Goal: Information Seeking & Learning: Learn about a topic

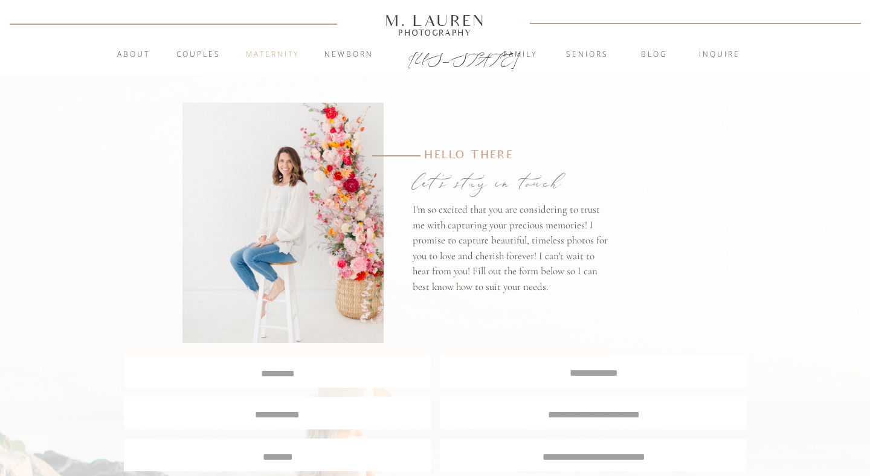
click at [287, 58] on nav "Maternity" at bounding box center [272, 55] width 65 height 12
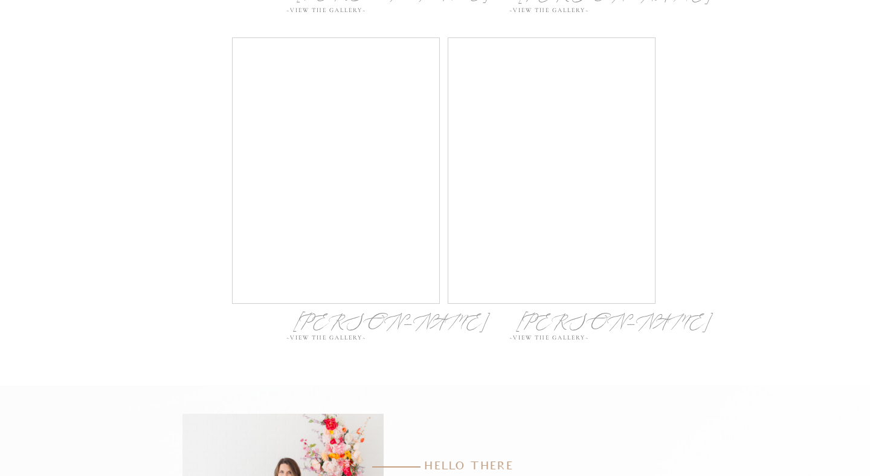
scroll to position [5015, 0]
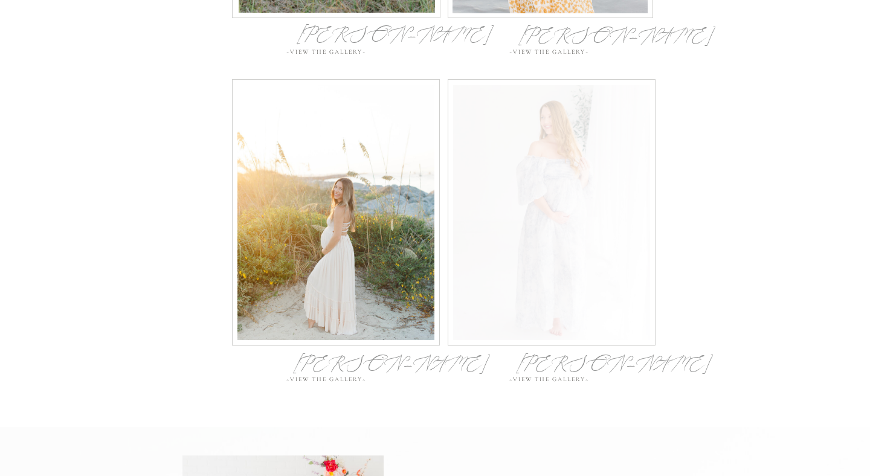
click at [545, 152] on div at bounding box center [551, 212] width 197 height 255
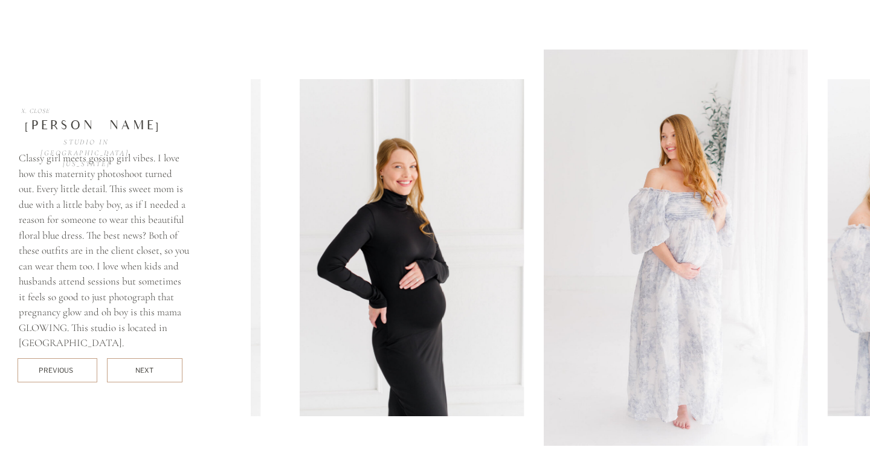
scroll to position [5442, 0]
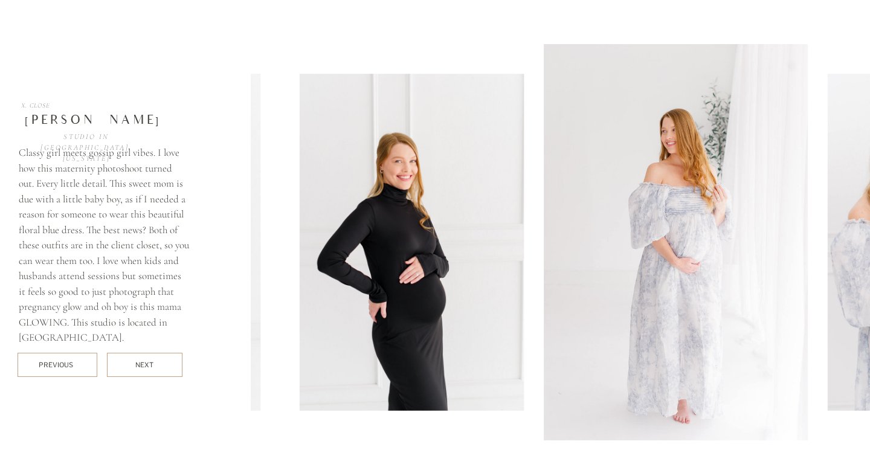
click at [644, 248] on img at bounding box center [676, 242] width 264 height 397
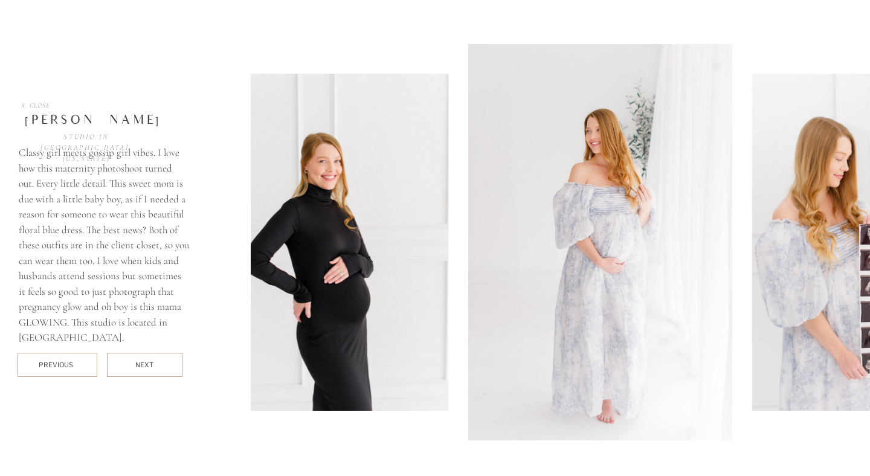
click at [512, 254] on img at bounding box center [600, 242] width 264 height 397
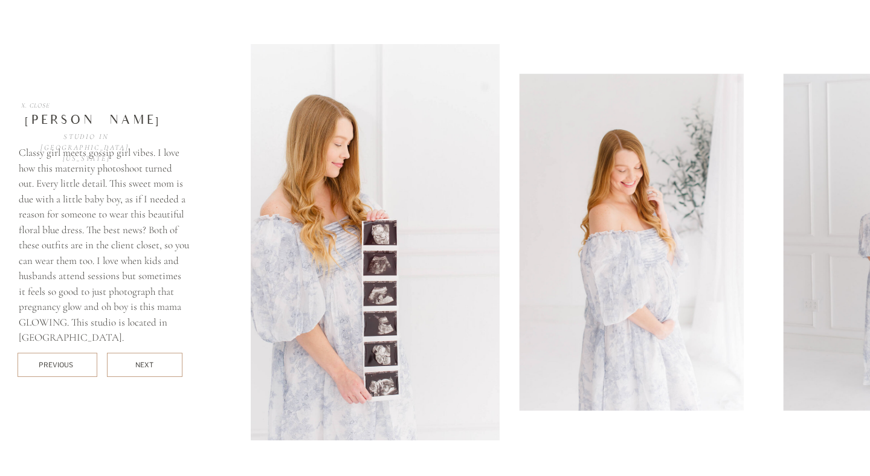
click at [305, 247] on img at bounding box center [368, 242] width 264 height 397
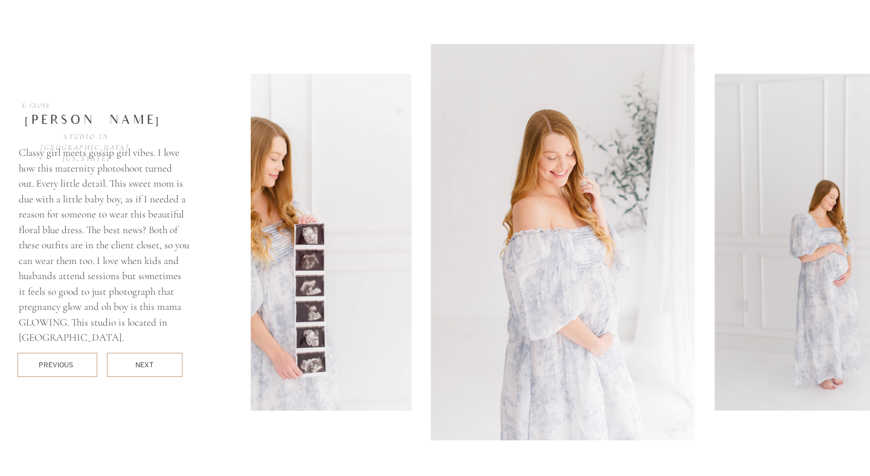
click at [431, 235] on img at bounding box center [563, 242] width 264 height 397
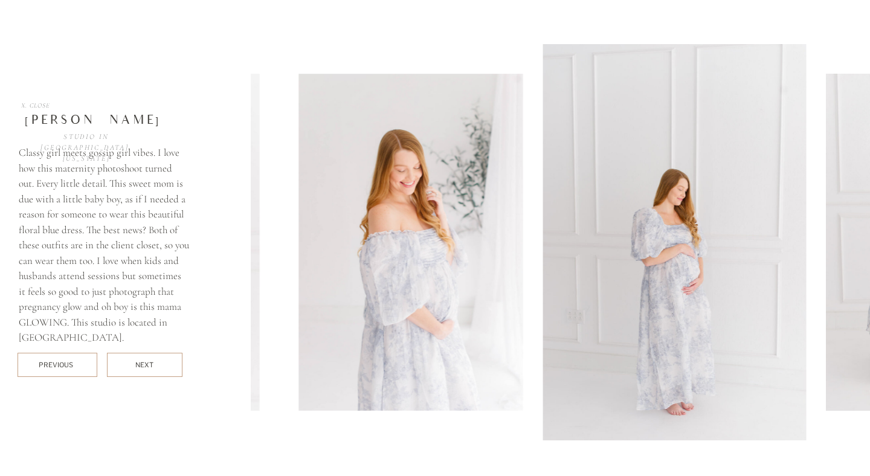
click at [543, 222] on img at bounding box center [675, 242] width 264 height 397
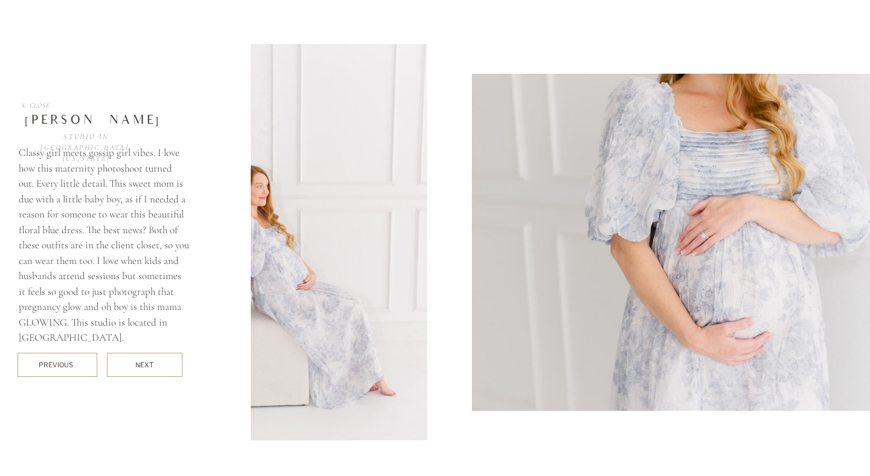
click at [297, 233] on img at bounding box center [296, 242] width 264 height 397
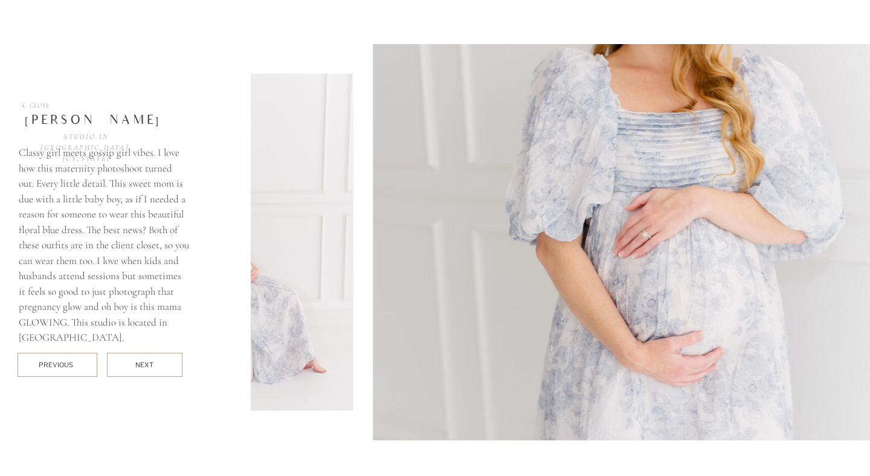
click at [436, 212] on img at bounding box center [671, 242] width 596 height 397
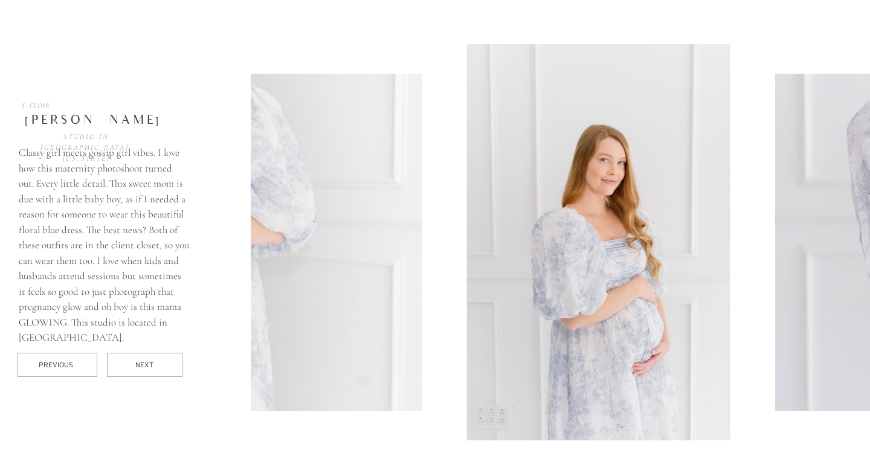
click at [467, 191] on img at bounding box center [599, 242] width 264 height 397
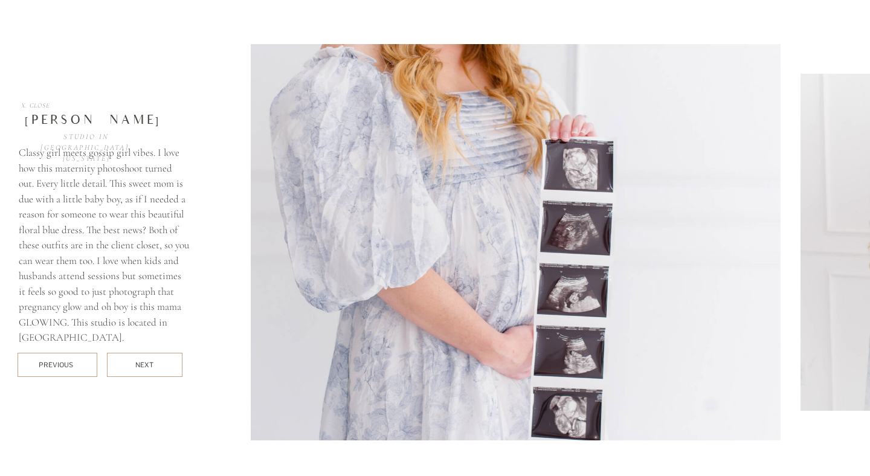
click at [323, 209] on img at bounding box center [483, 242] width 596 height 397
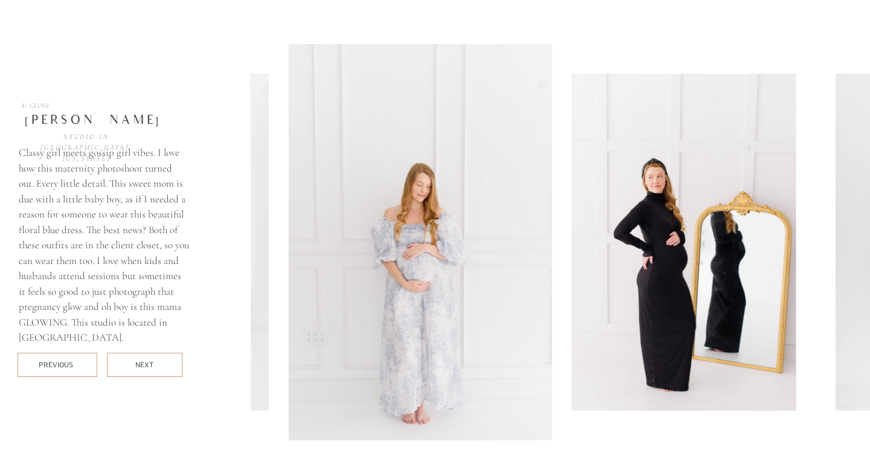
click at [288, 191] on img at bounding box center [420, 242] width 264 height 397
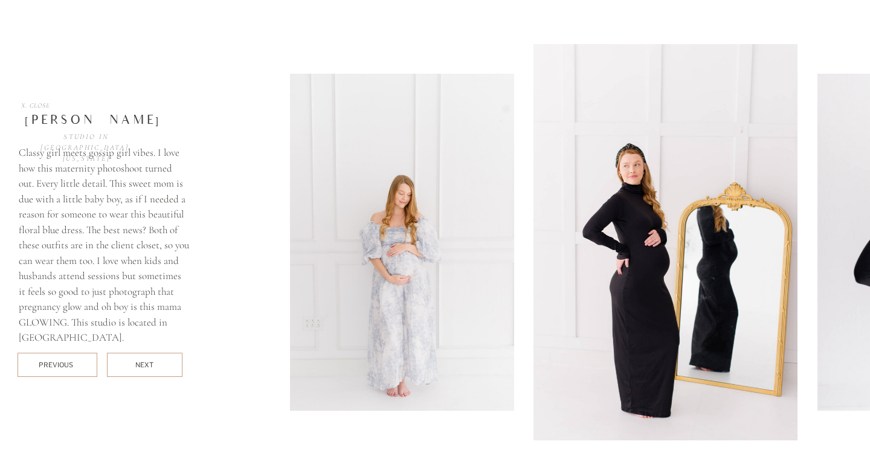
click at [166, 188] on div "X. Close Classy girl meets gossip girl vibes. I love how this maternity photosh…" at bounding box center [435, 242] width 725 height 484
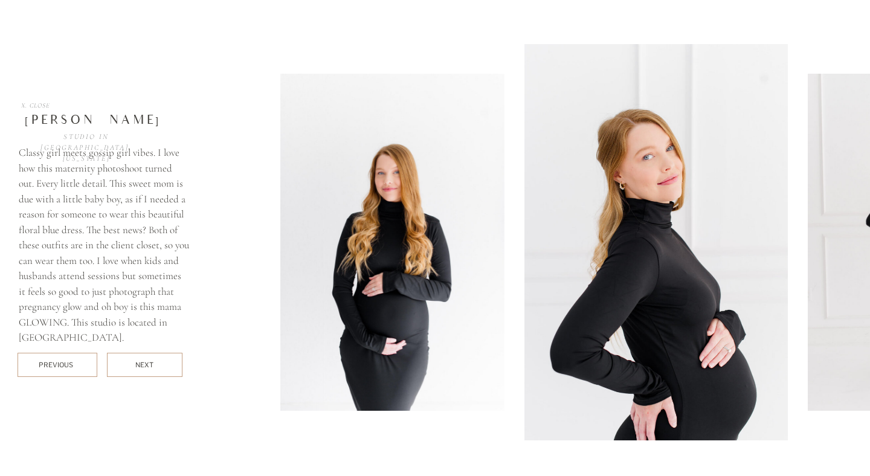
click at [525, 192] on img at bounding box center [657, 242] width 264 height 397
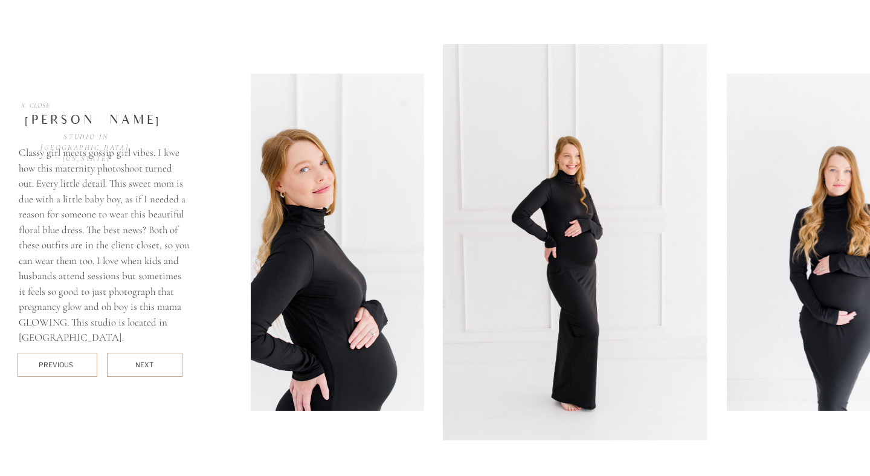
click at [444, 192] on img at bounding box center [576, 242] width 264 height 397
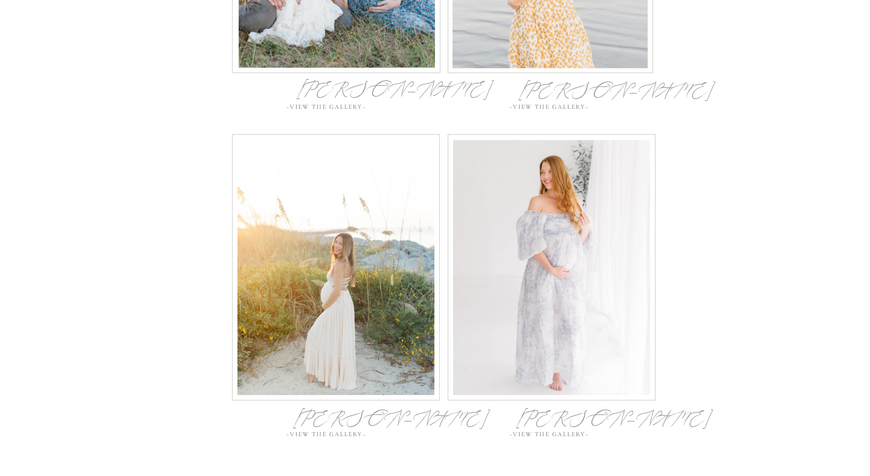
scroll to position [4900, 0]
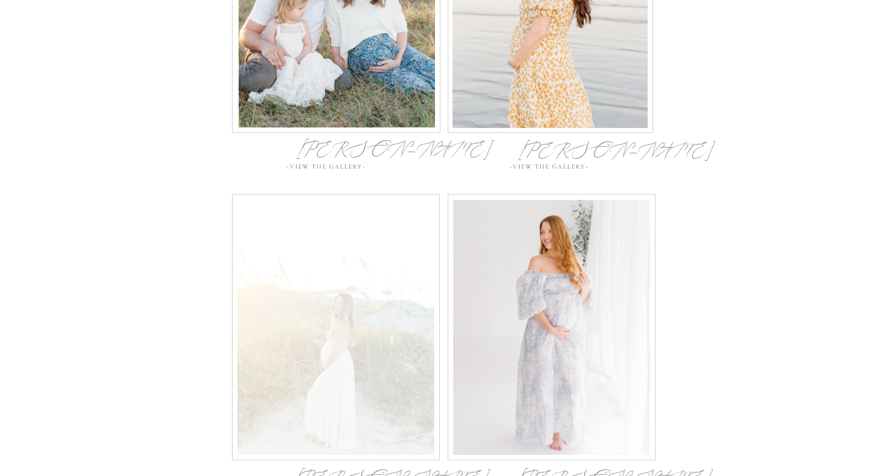
click at [428, 271] on div at bounding box center [336, 327] width 197 height 255
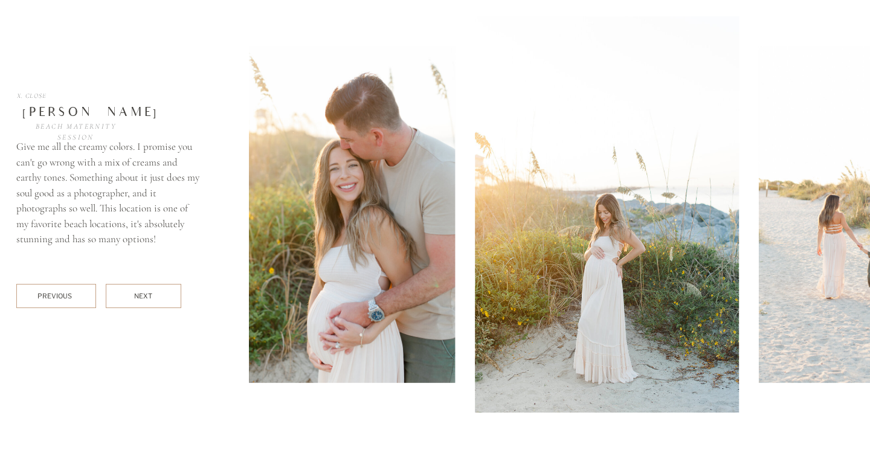
scroll to position [5462, 0]
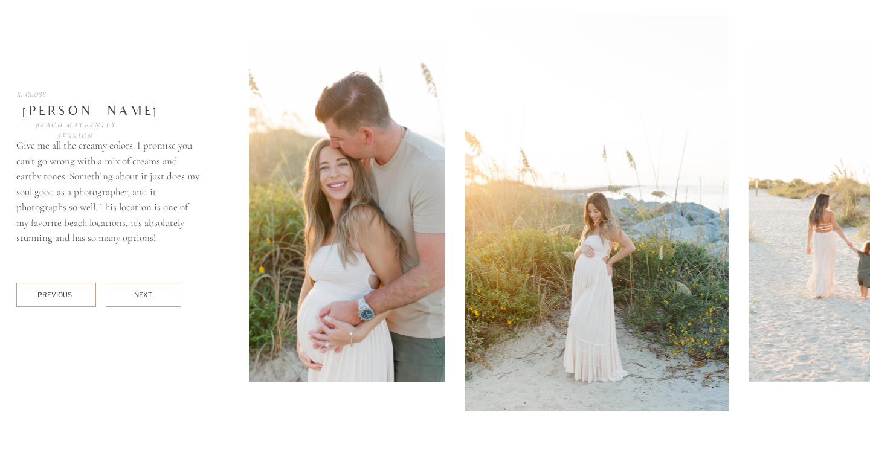
click at [297, 254] on img at bounding box center [333, 213] width 224 height 337
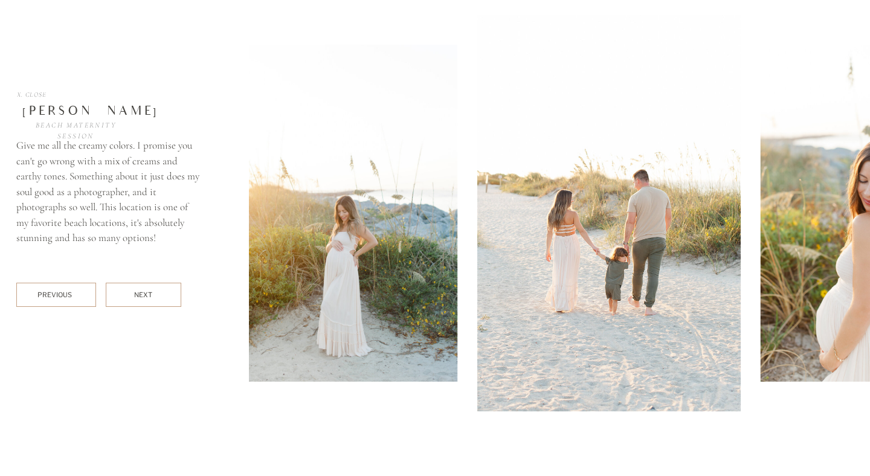
click at [478, 239] on img at bounding box center [610, 213] width 264 height 397
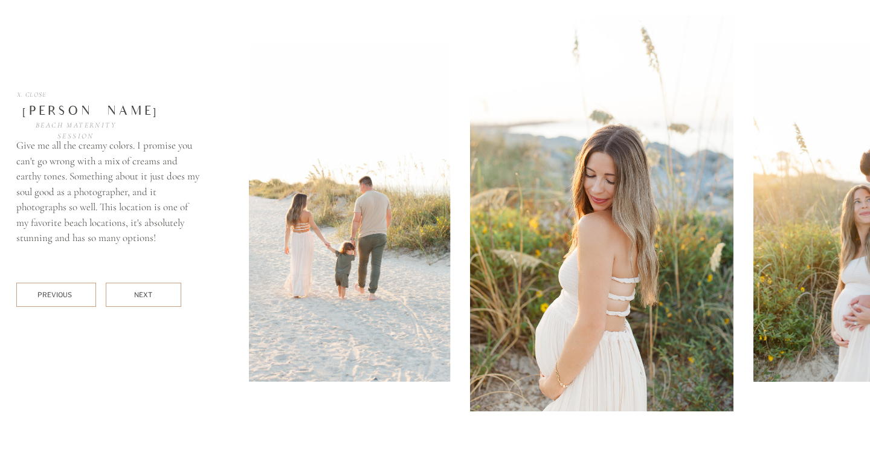
click at [470, 191] on img at bounding box center [602, 213] width 264 height 397
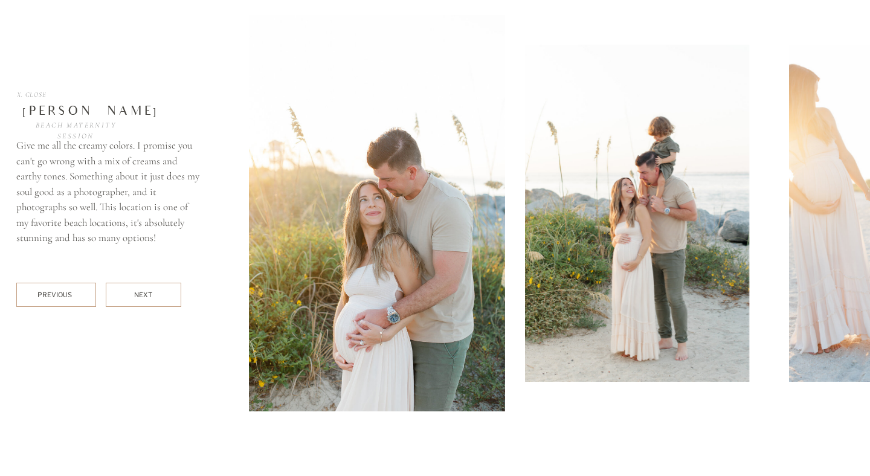
click at [353, 210] on img at bounding box center [373, 213] width 264 height 397
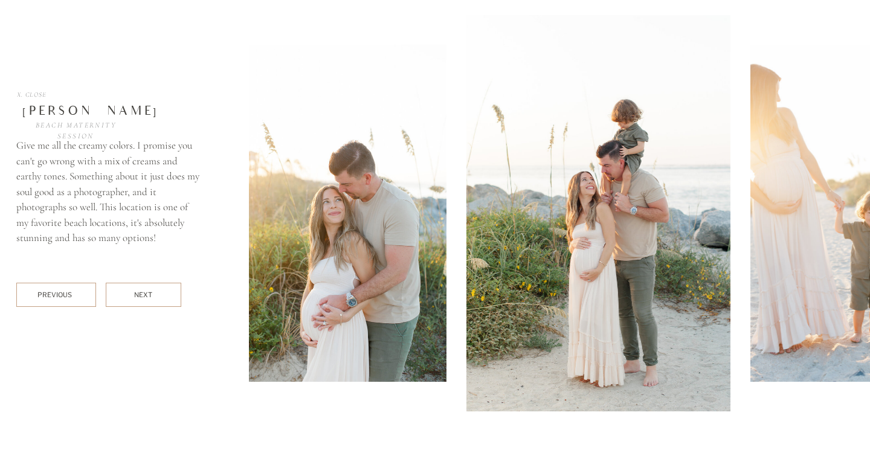
click at [467, 202] on img at bounding box center [599, 213] width 264 height 397
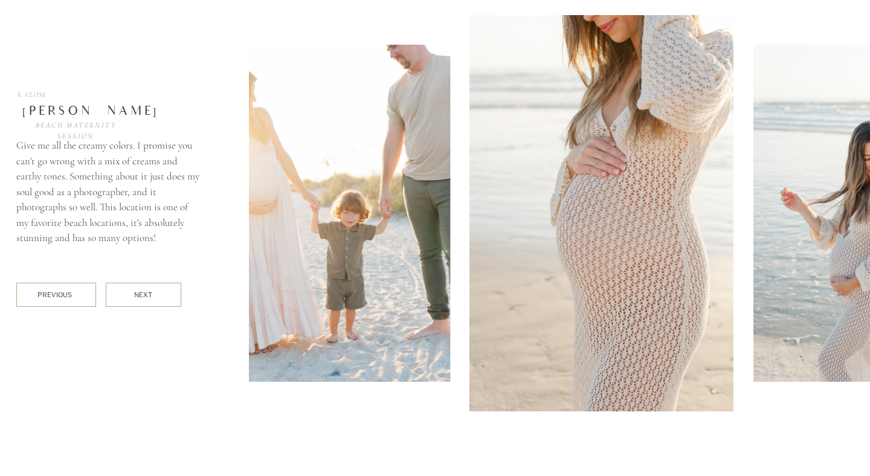
click at [470, 196] on img at bounding box center [602, 213] width 264 height 397
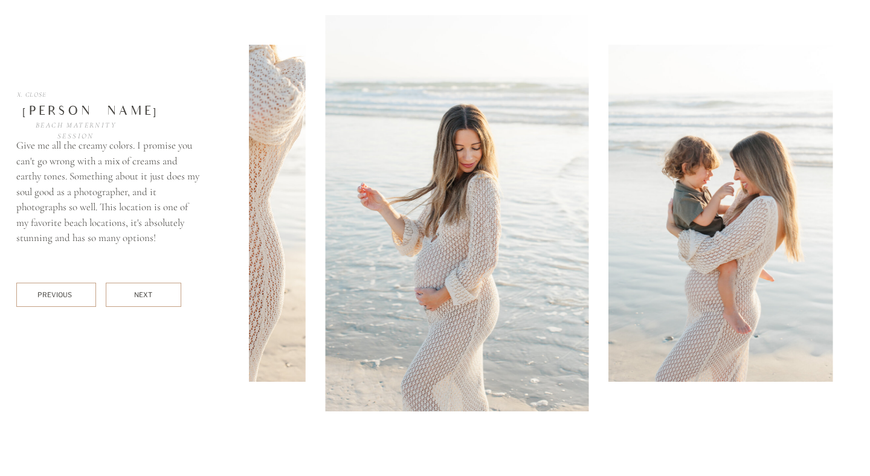
click at [451, 175] on img at bounding box center [457, 213] width 264 height 397
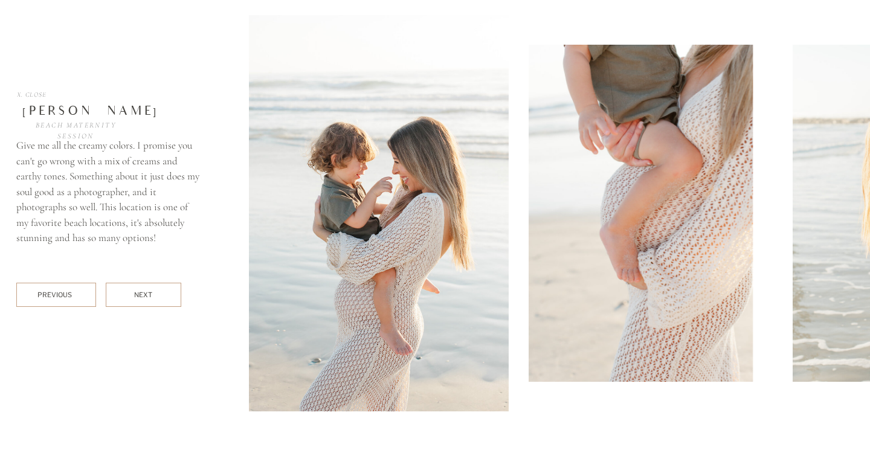
click at [406, 172] on img at bounding box center [377, 213] width 264 height 397
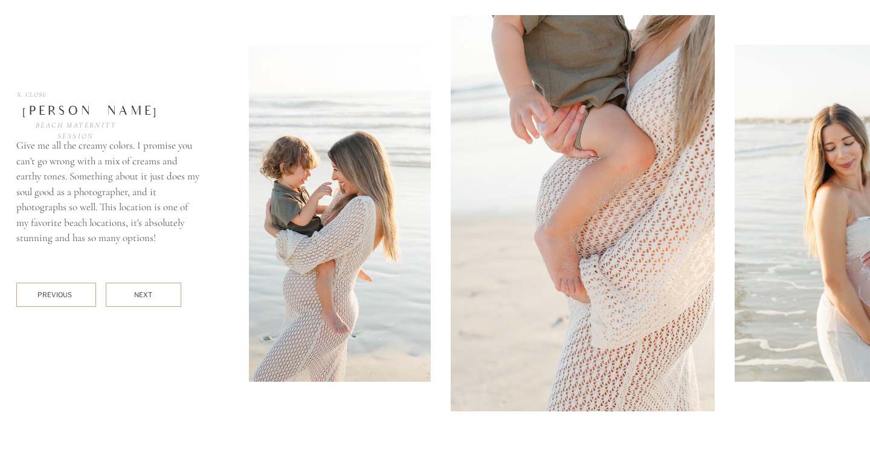
click at [451, 161] on img at bounding box center [583, 213] width 264 height 397
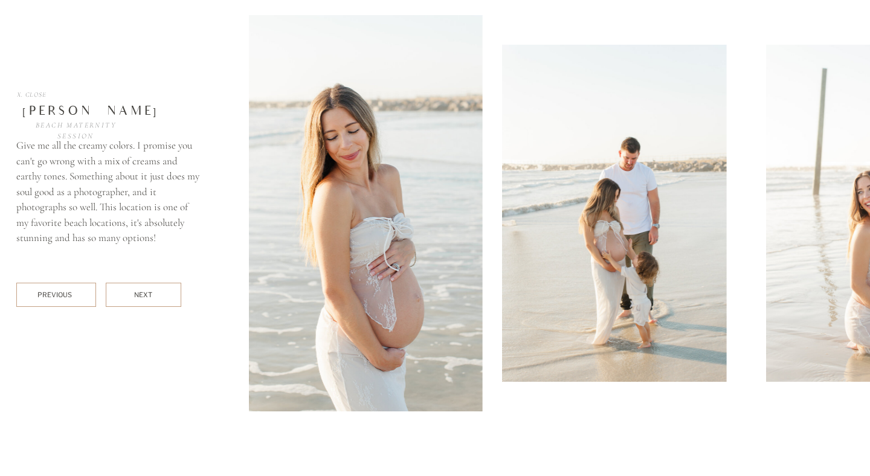
click at [345, 184] on img at bounding box center [351, 213] width 264 height 397
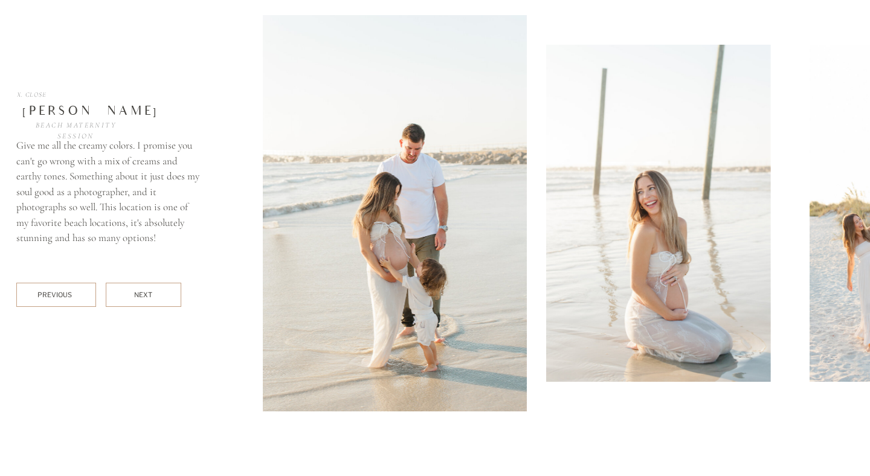
click at [358, 204] on img at bounding box center [395, 213] width 264 height 397
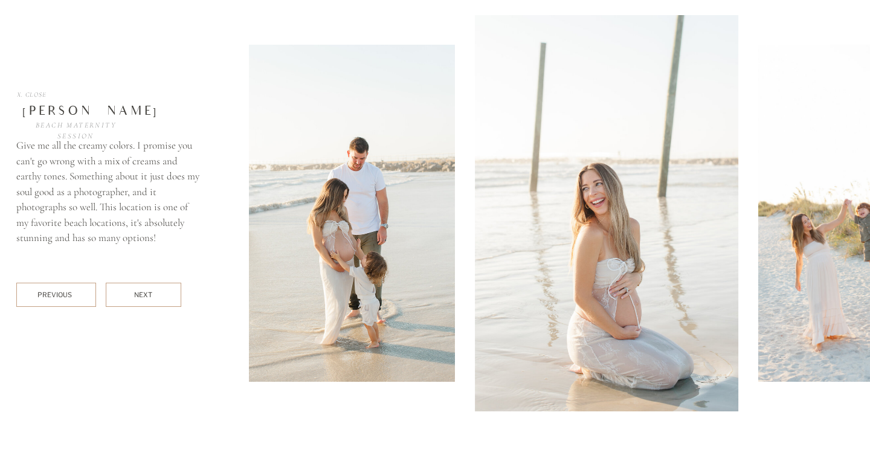
click at [475, 192] on img at bounding box center [607, 213] width 264 height 397
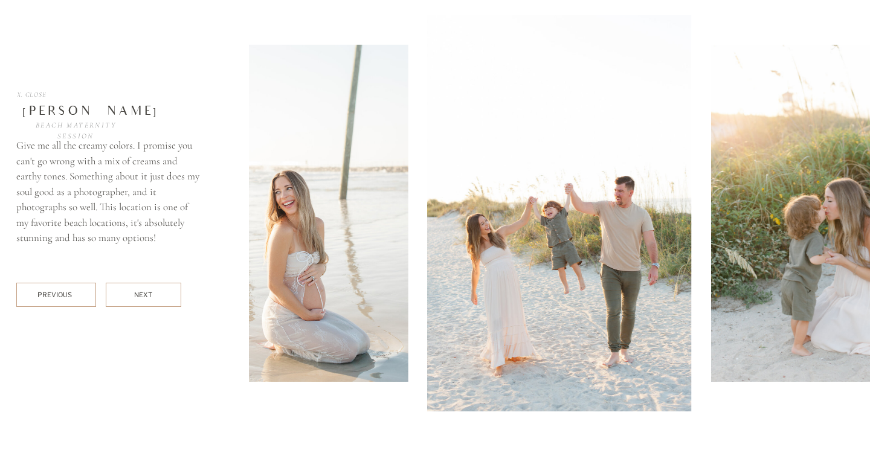
click at [428, 186] on img at bounding box center [560, 213] width 264 height 397
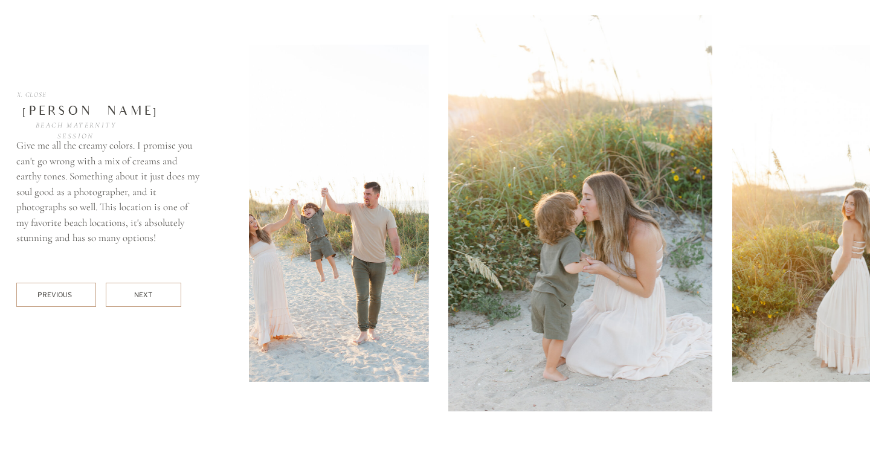
click at [449, 193] on img at bounding box center [581, 213] width 264 height 397
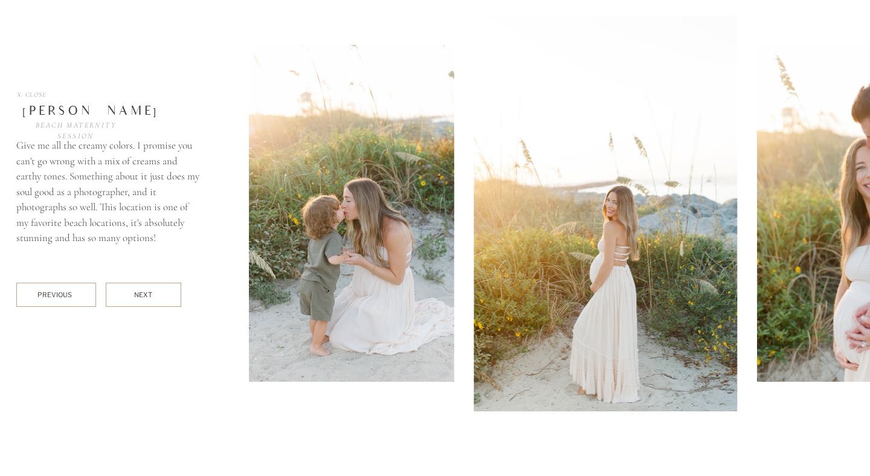
click at [474, 189] on img at bounding box center [606, 213] width 264 height 397
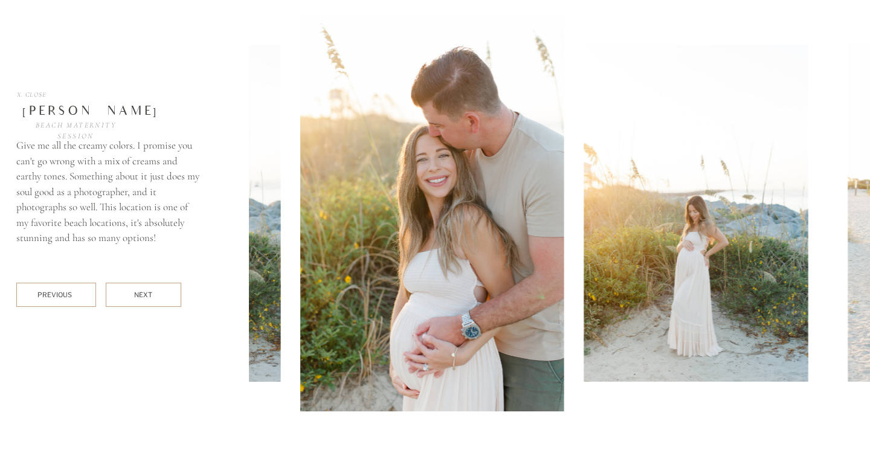
click at [366, 167] on img at bounding box center [432, 213] width 264 height 397
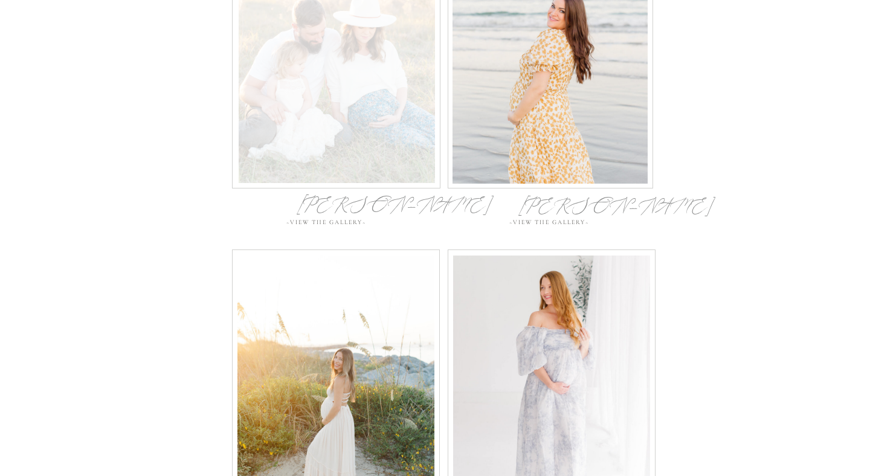
click at [344, 142] on div at bounding box center [337, 55] width 196 height 255
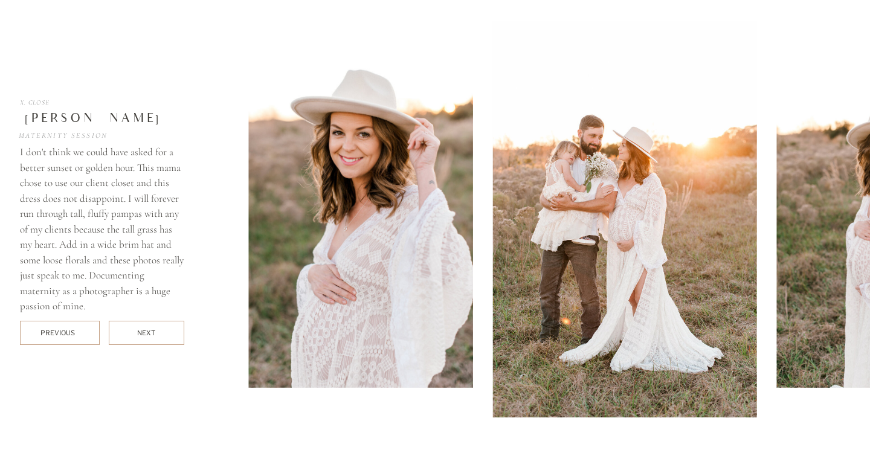
scroll to position [5457, 0]
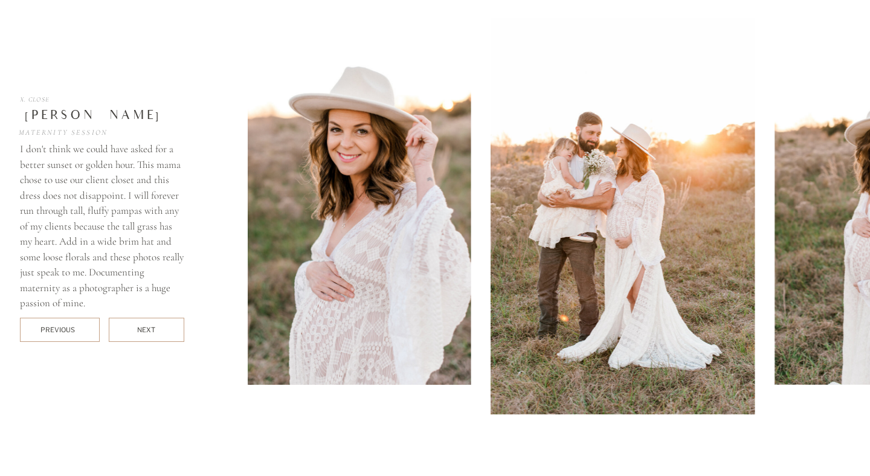
click at [491, 241] on img at bounding box center [623, 216] width 264 height 397
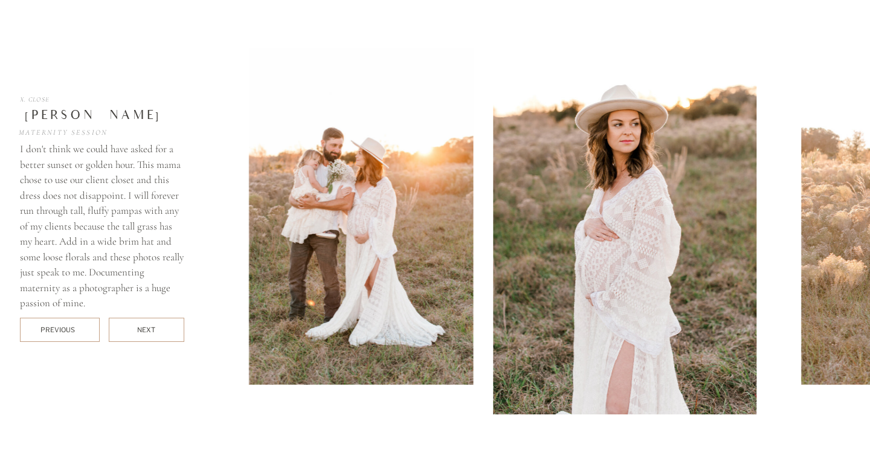
click at [493, 221] on img at bounding box center [625, 216] width 264 height 397
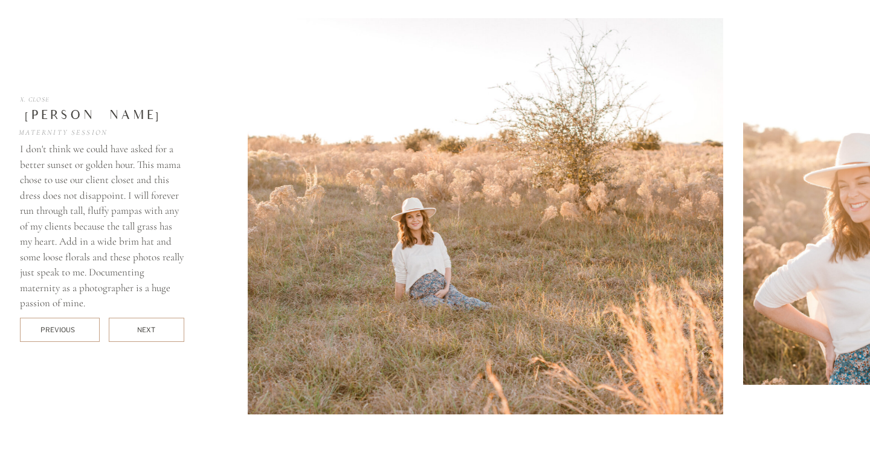
click at [456, 205] on img at bounding box center [426, 216] width 596 height 397
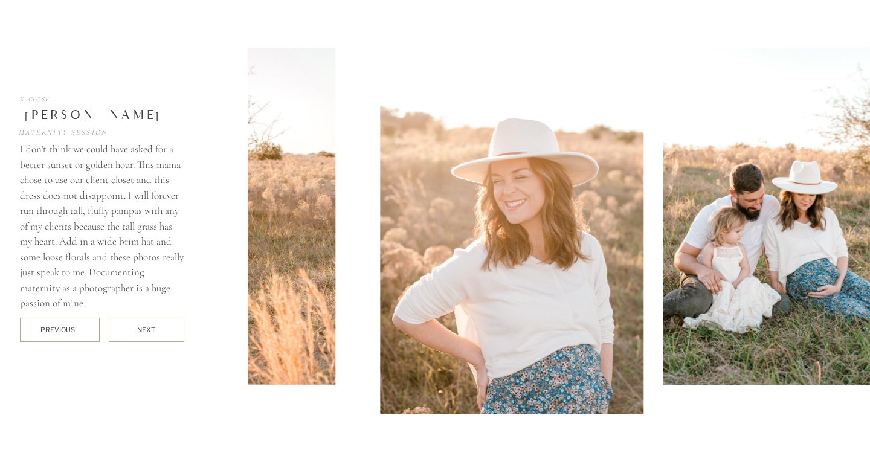
click at [455, 206] on img at bounding box center [512, 216] width 264 height 397
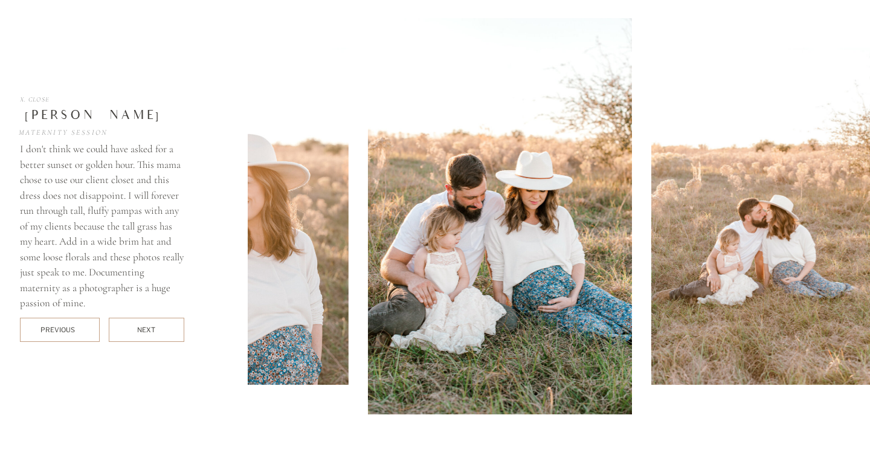
click at [368, 214] on img at bounding box center [500, 216] width 264 height 397
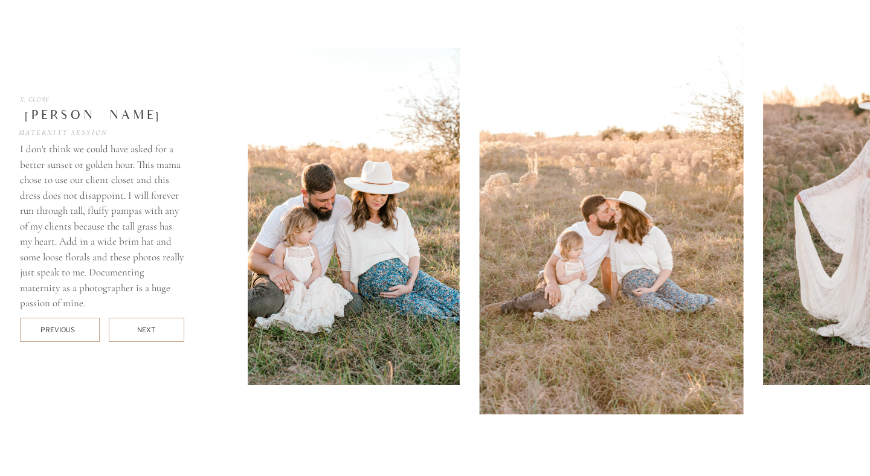
click at [151, 245] on div "X. Close I don't think we could have asked for a better sunset or golden hour. …" at bounding box center [435, 227] width 725 height 484
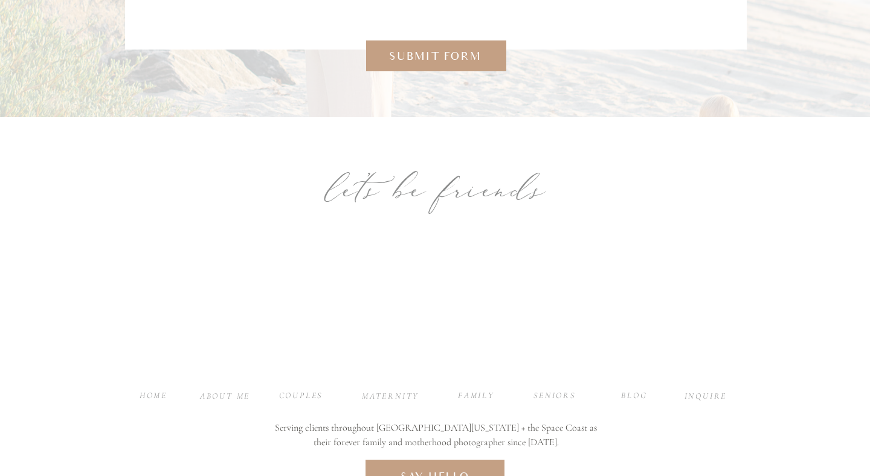
scroll to position [7469, 0]
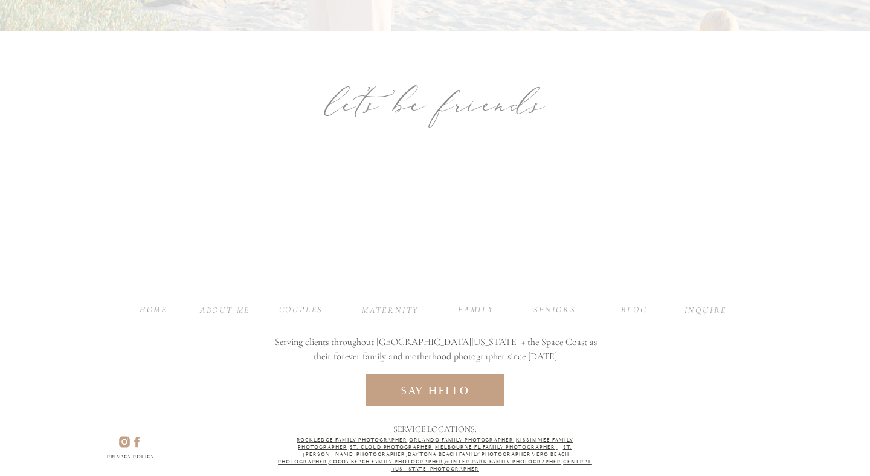
click at [444, 338] on h3 "Serving clients throughout [GEOGRAPHIC_DATA][US_STATE] + the Space Coast as the…" at bounding box center [435, 350] width 329 height 31
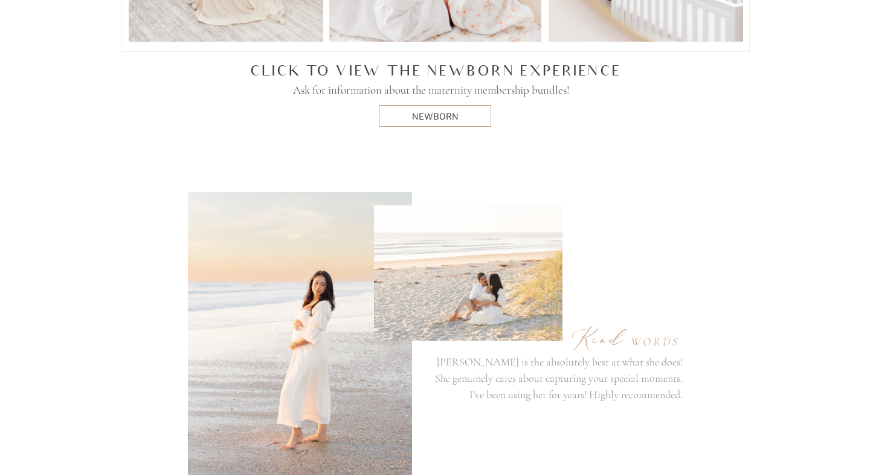
scroll to position [4097, 0]
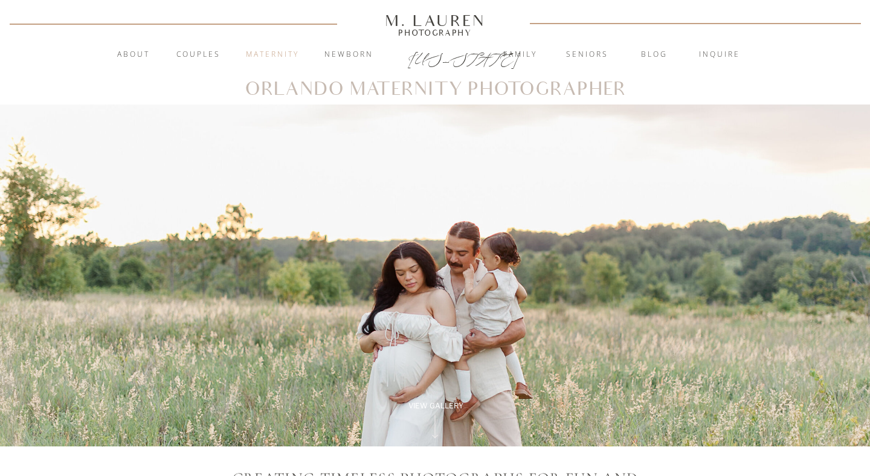
click at [255, 57] on nav "Maternity" at bounding box center [272, 55] width 65 height 12
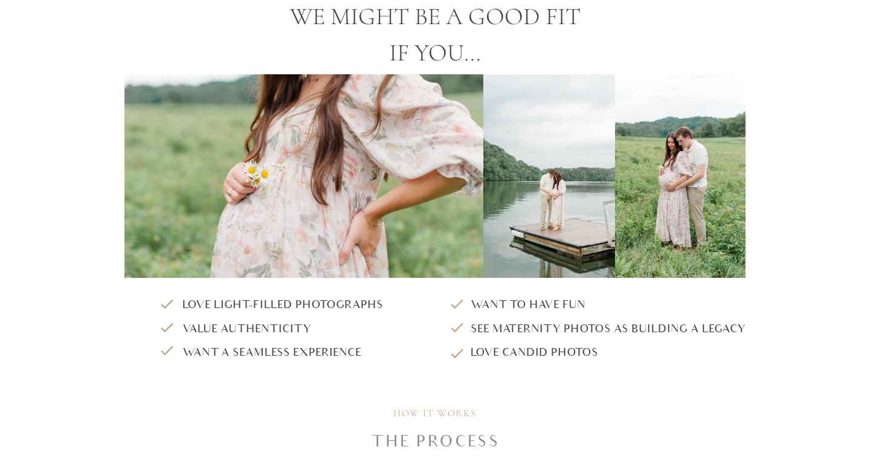
scroll to position [1517, 0]
